Goal: Information Seeking & Learning: Learn about a topic

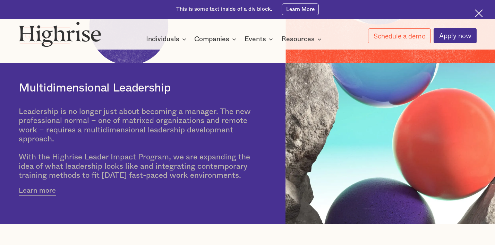
scroll to position [183, 0]
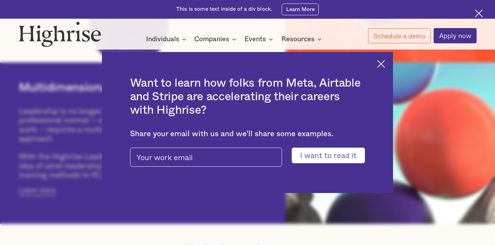
click at [382, 64] on img at bounding box center [381, 64] width 8 height 8
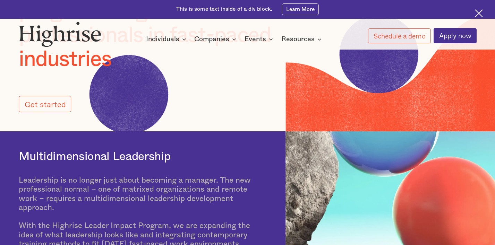
scroll to position [0, 0]
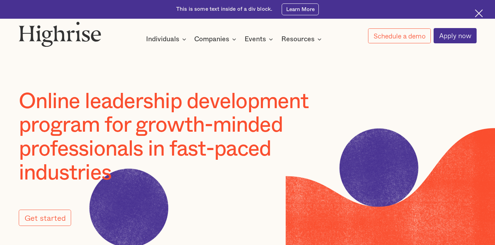
click at [478, 9] on div "This is some text inside of a div block. Learn More" at bounding box center [247, 9] width 495 height 19
click at [478, 10] on img at bounding box center [479, 13] width 8 height 8
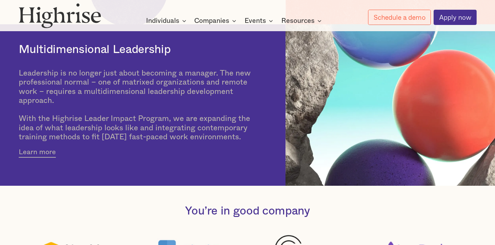
scroll to position [214, 0]
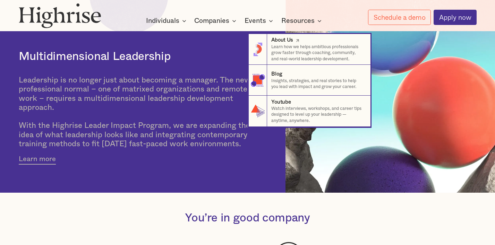
click at [291, 47] on p "Learn how we helps ambitious professionals grow faster through coaching, commun…" at bounding box center [317, 53] width 93 height 18
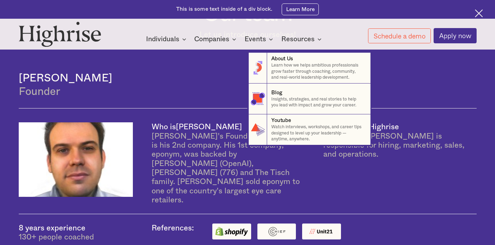
scroll to position [406, 0]
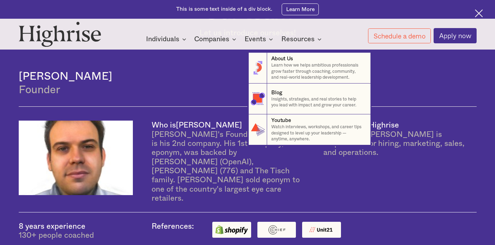
click at [209, 123] on nav "8 About Us Learn how we helps ambitious professionals grow faster through coach…" at bounding box center [248, 92] width 416 height 105
click at [416, 114] on nav "8 About Us Learn how we helps ambitious professionals grow faster through coach…" at bounding box center [248, 92] width 416 height 105
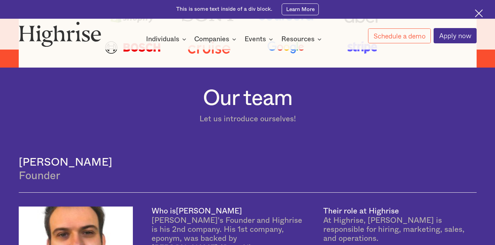
scroll to position [0, 0]
